Goal: Find specific page/section: Find specific page/section

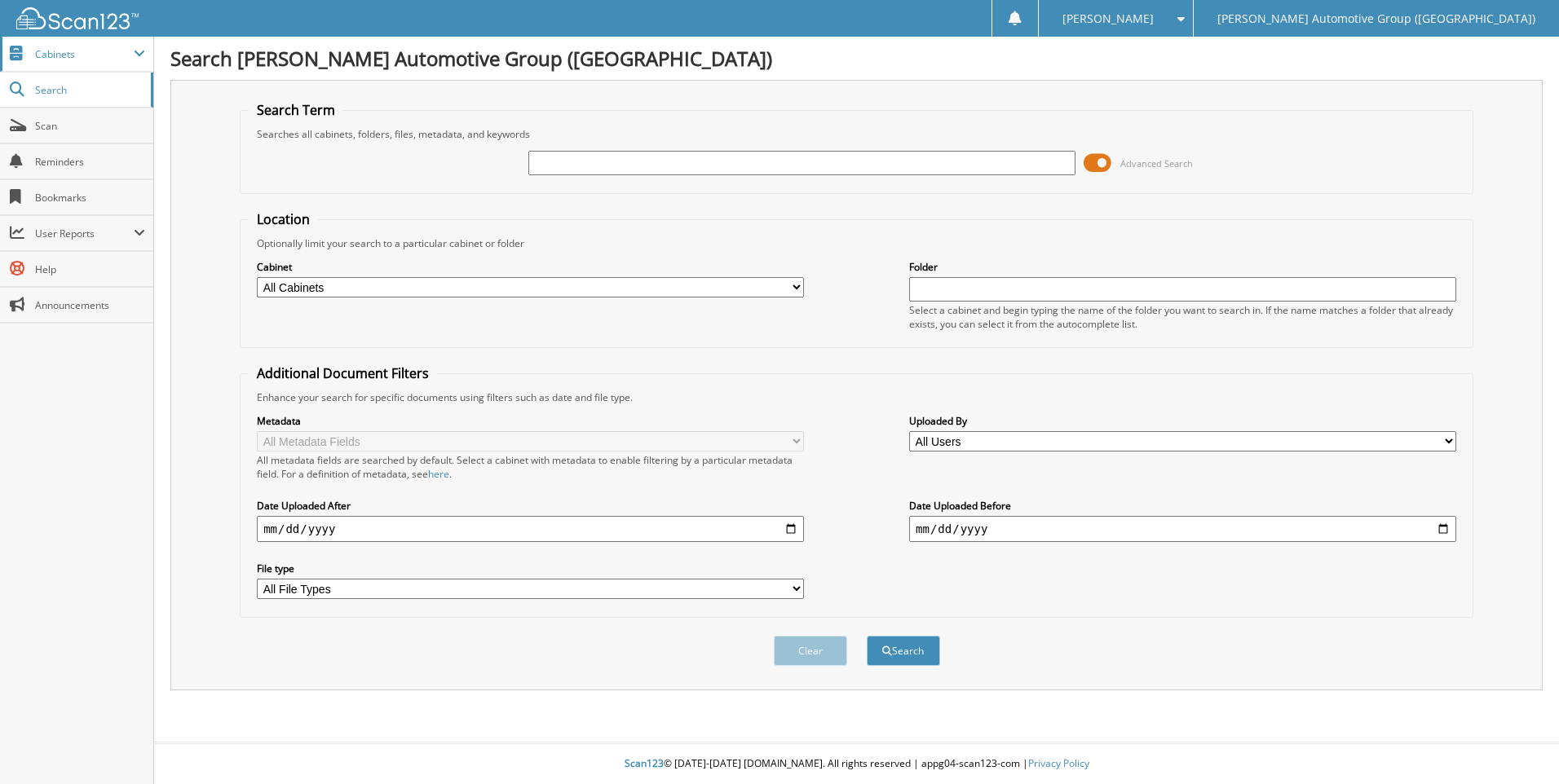
click at [84, 53] on span "Cabinets" at bounding box center [84, 54] width 98 height 14
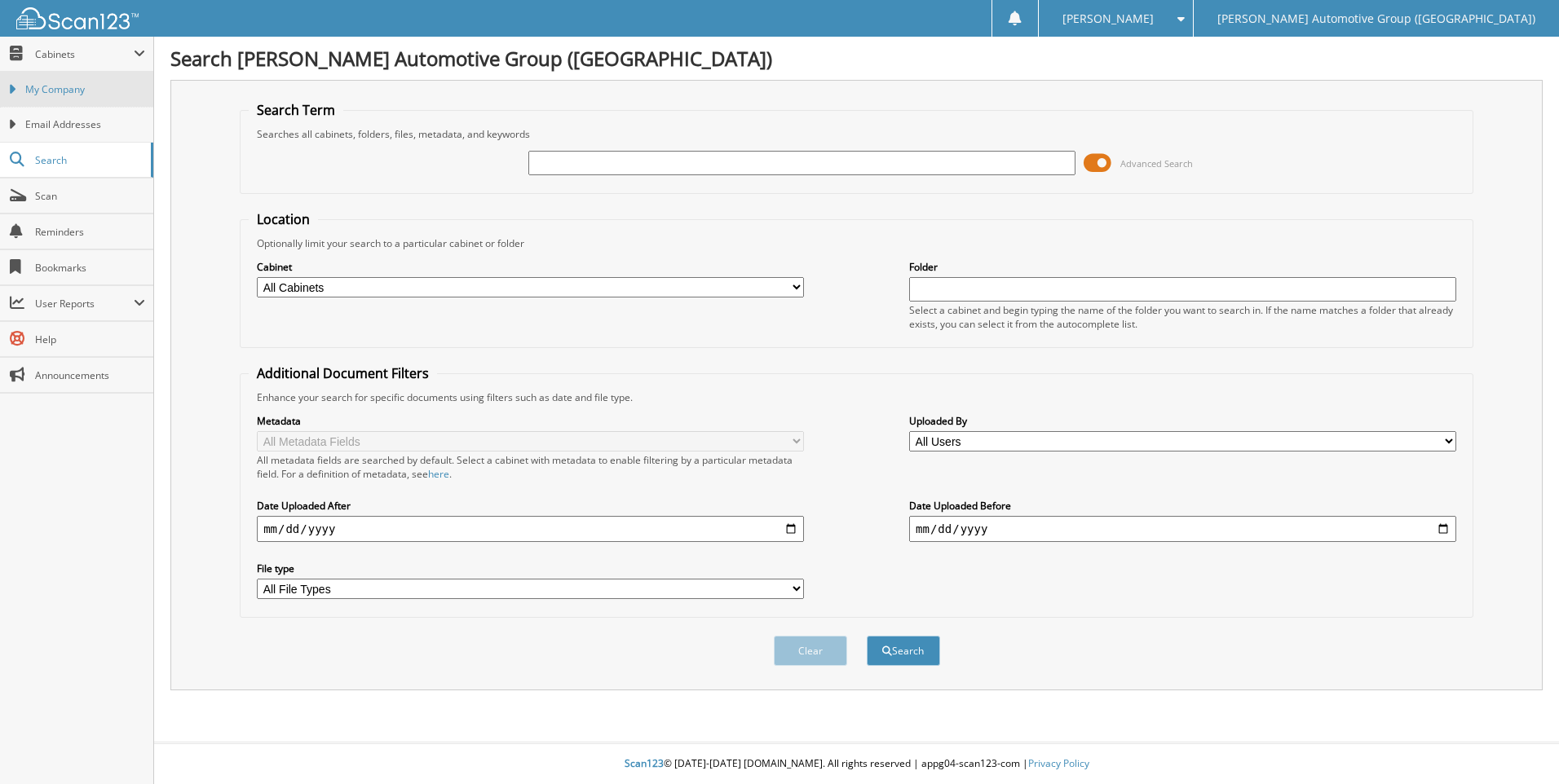
click at [40, 94] on span "My Company" at bounding box center [84, 90] width 120 height 15
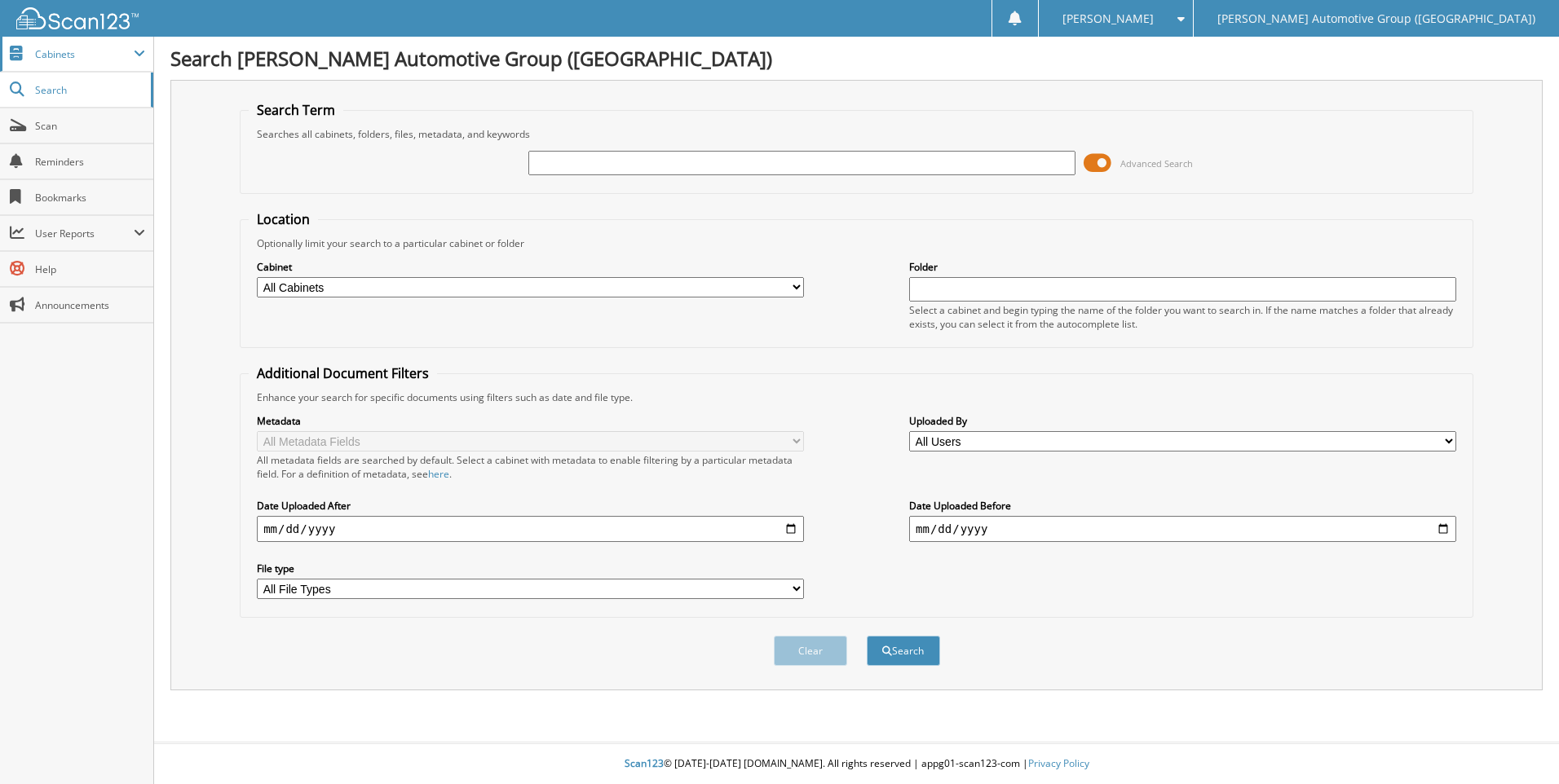
click at [94, 57] on span "Cabinets" at bounding box center [84, 54] width 98 height 14
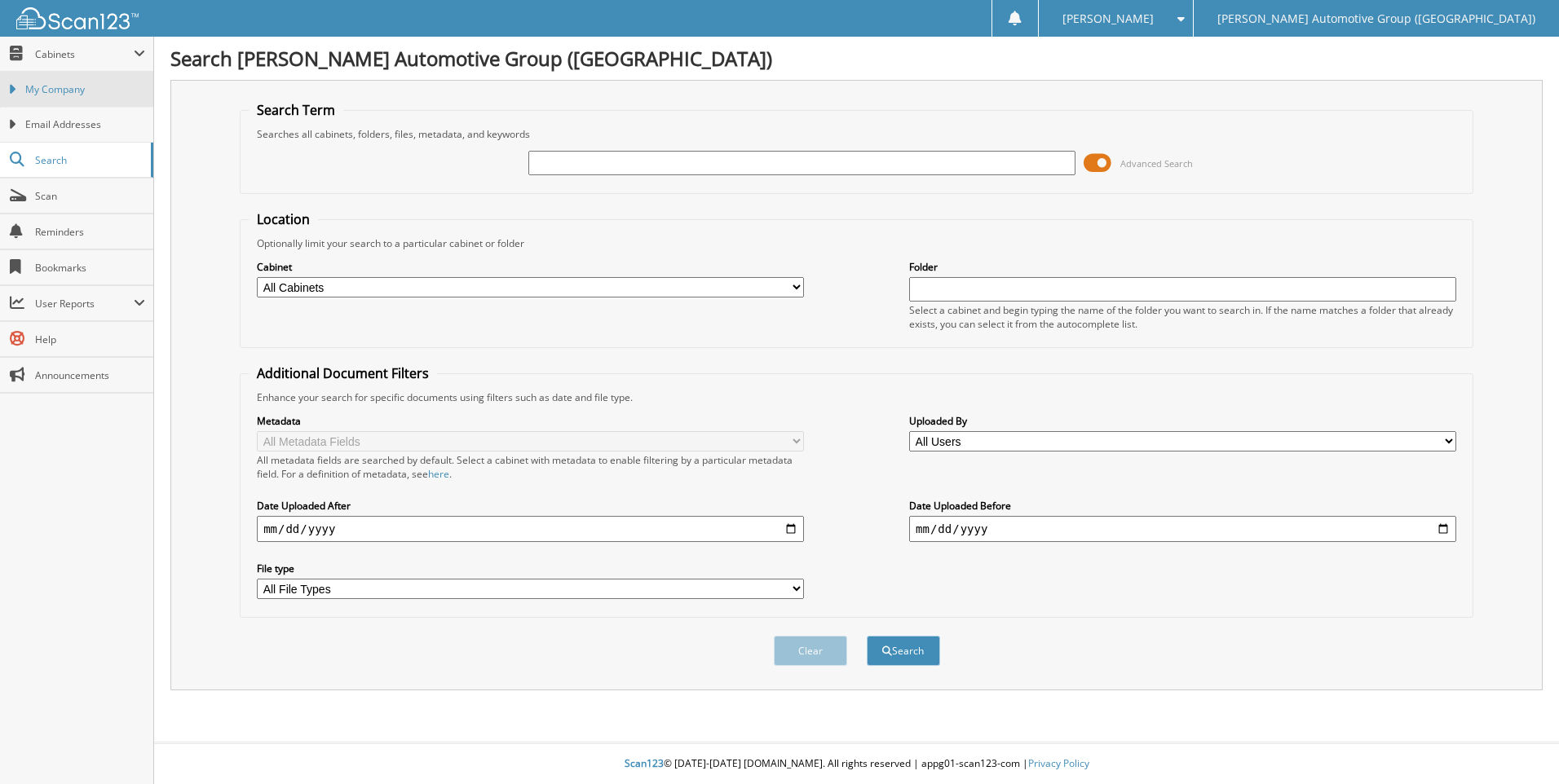
click at [71, 91] on span "My Company" at bounding box center [84, 90] width 120 height 15
